Goal: Task Accomplishment & Management: Complete application form

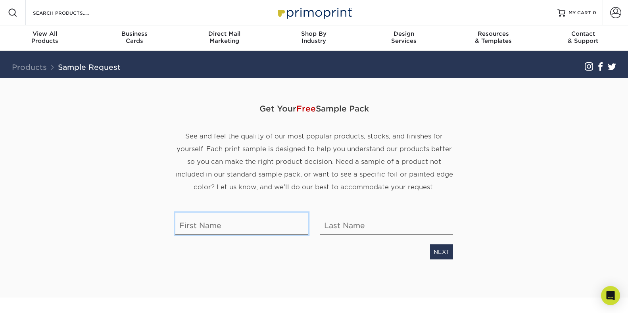
click at [219, 215] on input "text" at bounding box center [241, 224] width 133 height 22
type input "hemant"
click at [427, 250] on div "NEXT" at bounding box center [314, 250] width 290 height 18
click at [439, 247] on link "NEXT" at bounding box center [441, 251] width 23 height 15
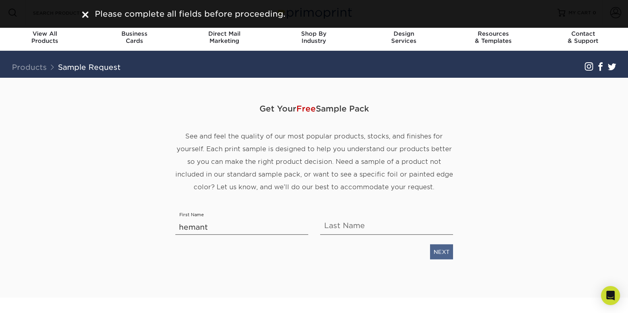
click at [453, 254] on div "NEXT" at bounding box center [314, 250] width 290 height 18
click at [451, 253] on link "NEXT" at bounding box center [441, 251] width 23 height 15
click at [449, 252] on link "NEXT" at bounding box center [441, 251] width 23 height 15
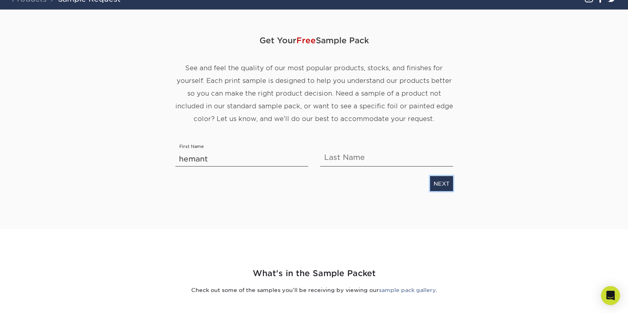
scroll to position [40, 0]
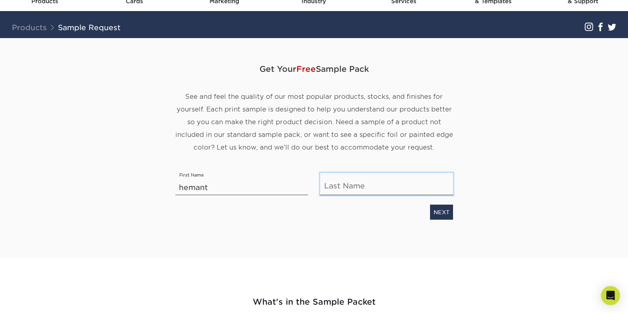
click at [350, 188] on input "text" at bounding box center [386, 184] width 133 height 22
type input "raj"
click at [443, 212] on link "NEXT" at bounding box center [441, 212] width 23 height 15
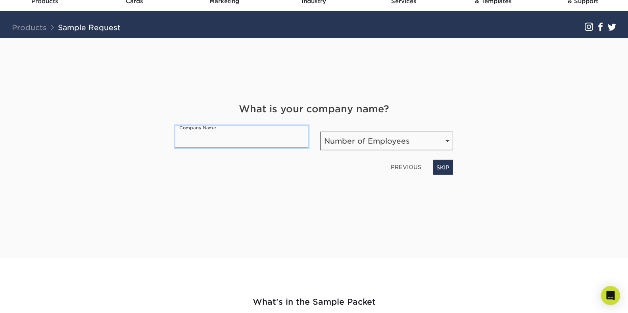
click at [196, 139] on input "text" at bounding box center [241, 137] width 133 height 22
type input "hemant computer press"
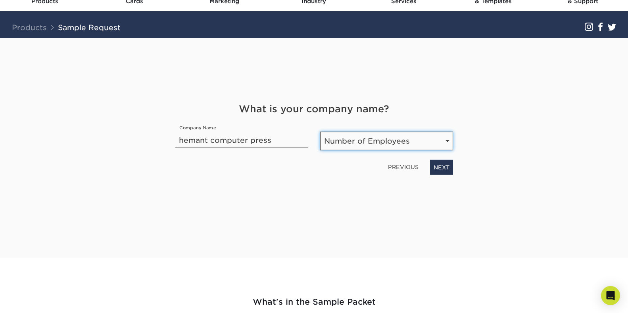
click at [414, 138] on select "Number of Employees Self-employed 1-10 employees 11-50 employees 51-200 employe…" at bounding box center [386, 141] width 133 height 19
select select "1-10"
click at [320, 132] on select "Number of Employees Self-employed 1-10 employees 11-50 employees 51-200 employe…" at bounding box center [386, 141] width 133 height 19
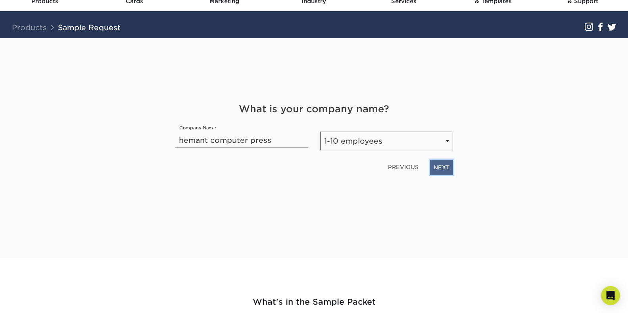
click at [442, 161] on link "NEXT" at bounding box center [441, 167] width 23 height 15
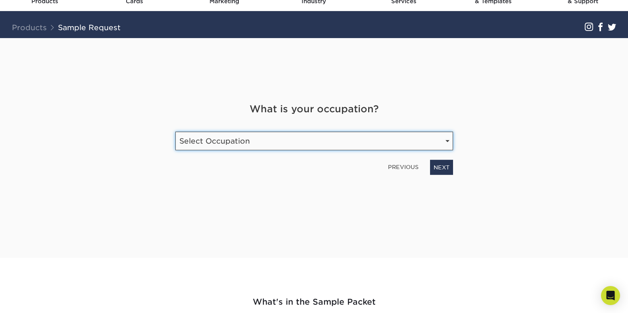
drag, startPoint x: 271, startPoint y: 140, endPoint x: 278, endPoint y: 138, distance: 6.8
click at [272, 140] on select "Select Occupation Agency Automotive Blogger Cleaning Services Construction Educ…" at bounding box center [314, 141] width 278 height 19
select select "Print"
click at [175, 132] on select "Select Occupation Agency Automotive Blogger Cleaning Services Construction Educ…" at bounding box center [314, 141] width 278 height 19
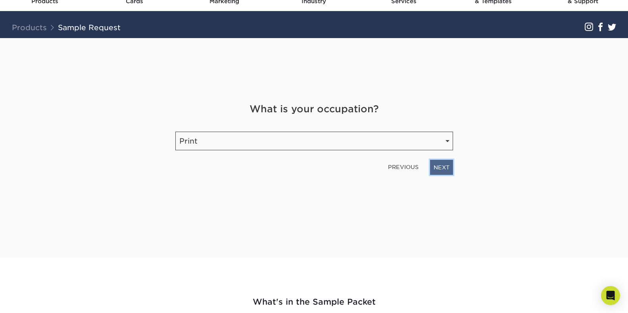
click at [446, 166] on link "NEXT" at bounding box center [441, 167] width 23 height 15
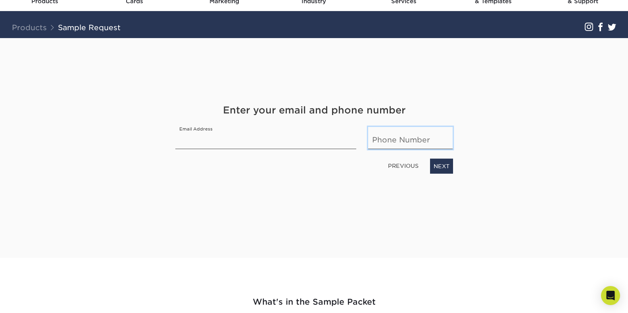
click at [401, 142] on input "text" at bounding box center [410, 138] width 85 height 22
type input "9027827405"
click at [439, 167] on link "NEXT" at bounding box center [441, 166] width 23 height 15
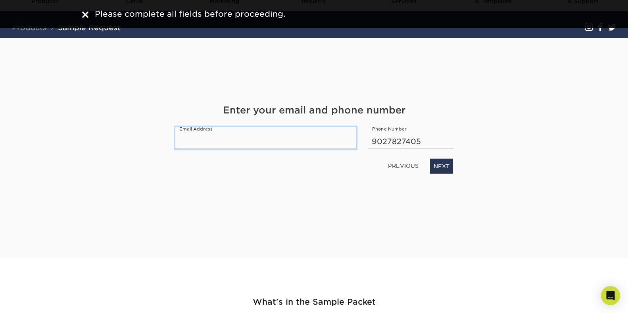
click at [263, 141] on input "email" at bounding box center [265, 138] width 181 height 22
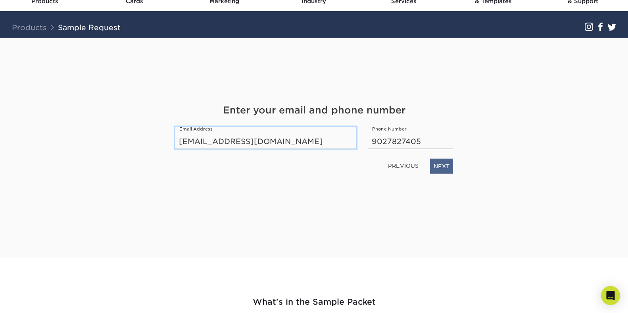
type input "[EMAIL_ADDRESS][DOMAIN_NAME]"
click at [441, 166] on link "NEXT" at bounding box center [441, 166] width 23 height 15
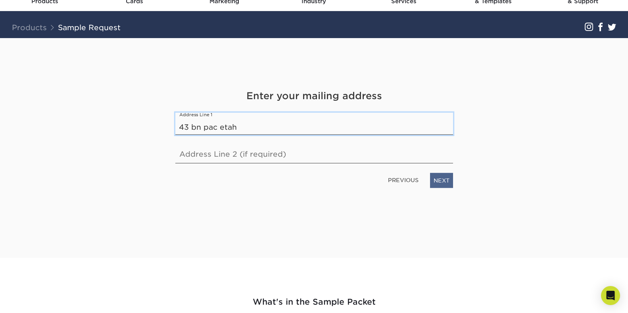
type input "43 bn pac etah"
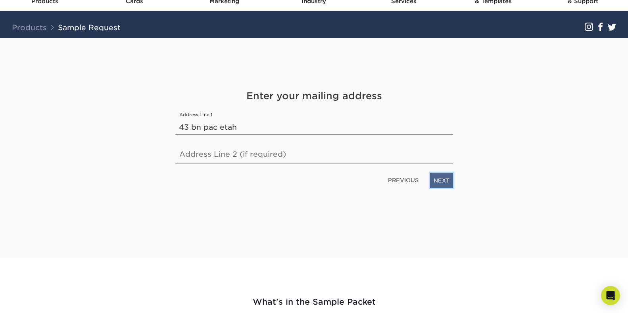
click at [446, 181] on link "NEXT" at bounding box center [441, 180] width 23 height 15
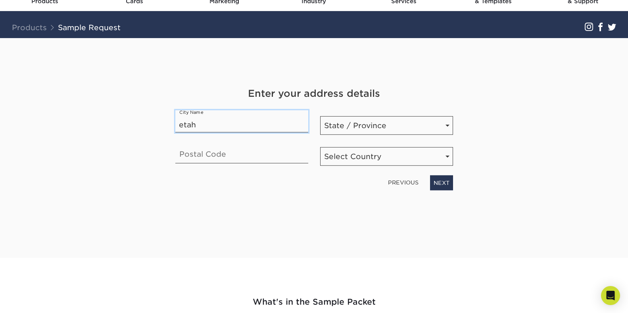
type input "etah"
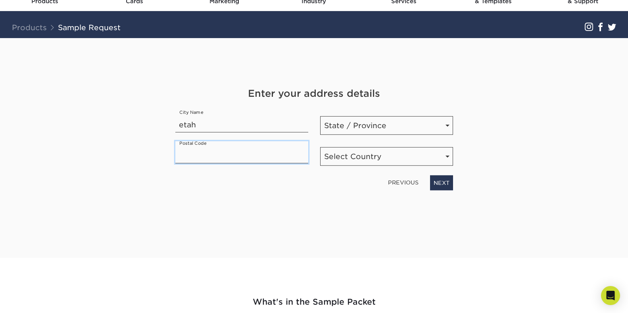
click at [255, 159] on input "text" at bounding box center [241, 152] width 133 height 22
type input "207001"
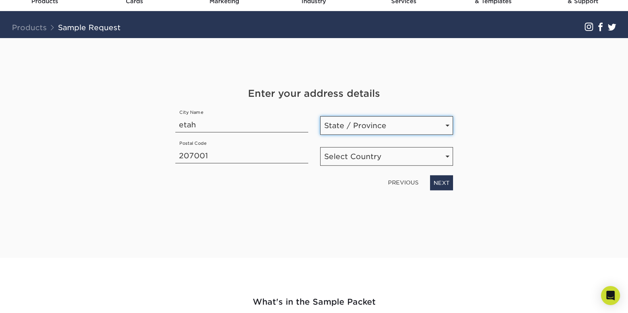
click at [421, 121] on select "State / Province [US_STATE] [US_STATE] [US_STATE] [US_STATE] [US_STATE] [US_STA…" at bounding box center [386, 125] width 133 height 19
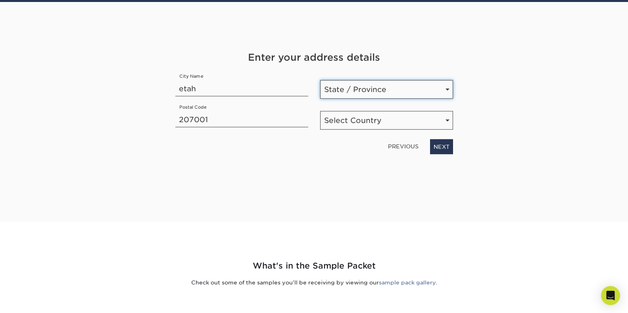
scroll to position [119, 0]
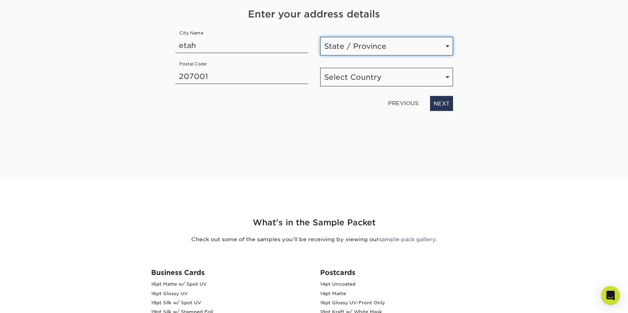
click at [356, 44] on select "State / Province [US_STATE] [US_STATE] [US_STATE] [US_STATE] [US_STATE] [US_STA…" at bounding box center [386, 46] width 133 height 19
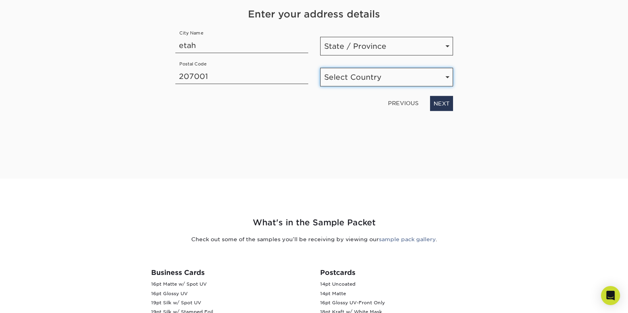
drag, startPoint x: 342, startPoint y: 83, endPoint x: 349, endPoint y: 80, distance: 7.2
click at [342, 83] on select "Select Country [GEOGRAPHIC_DATA] [GEOGRAPHIC_DATA]" at bounding box center [386, 77] width 133 height 19
select select "US"
click at [320, 68] on select "Select Country [GEOGRAPHIC_DATA] [GEOGRAPHIC_DATA]" at bounding box center [386, 77] width 133 height 19
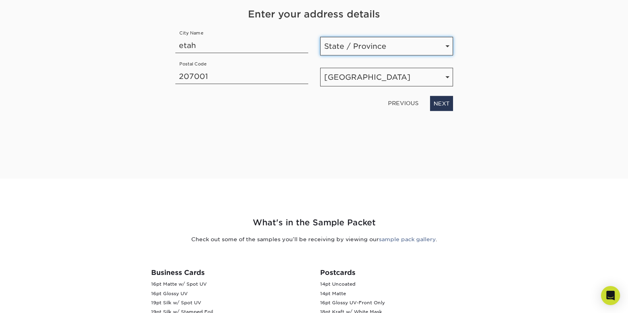
click at [353, 46] on select "State / Province [US_STATE] [US_STATE] [US_STATE] [US_STATE] [US_STATE] [US_STA…" at bounding box center [386, 46] width 133 height 19
click at [195, 133] on div "Get Your Free Sample Pack See and feel the quality of our most popular products…" at bounding box center [314, 59] width 278 height 201
